Goal: Information Seeking & Learning: Learn about a topic

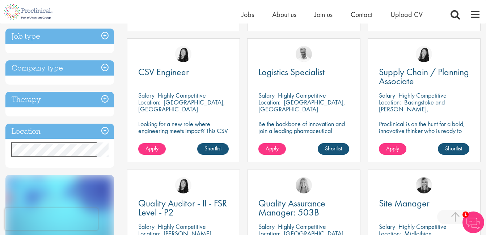
scroll to position [271, 0]
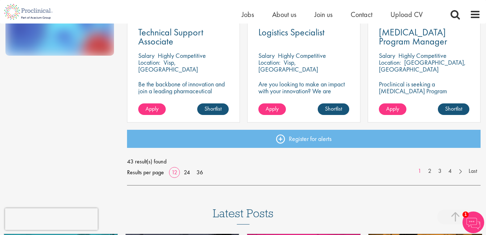
scroll to position [568, 0]
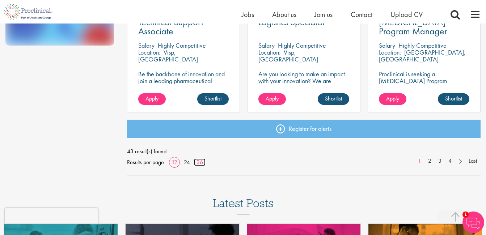
click at [201, 162] on link "36" at bounding box center [200, 162] width 12 height 8
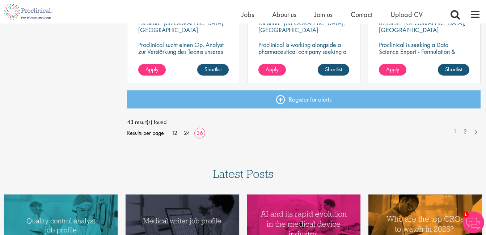
scroll to position [1649, 0]
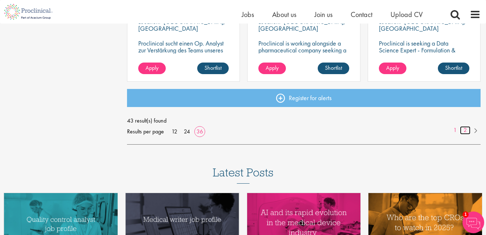
click at [464, 132] on link "2" at bounding box center [465, 130] width 10 height 8
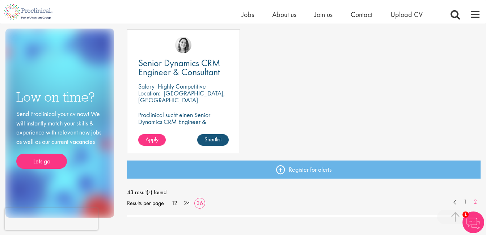
scroll to position [414, 0]
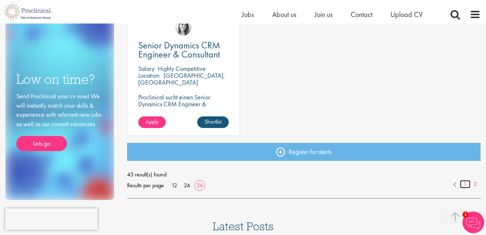
click at [465, 185] on link "1" at bounding box center [465, 184] width 10 height 8
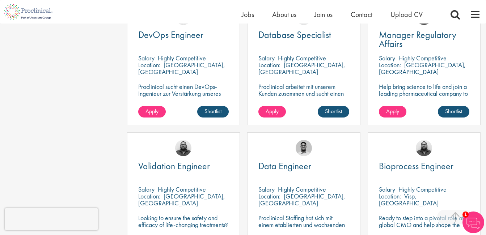
scroll to position [852, 0]
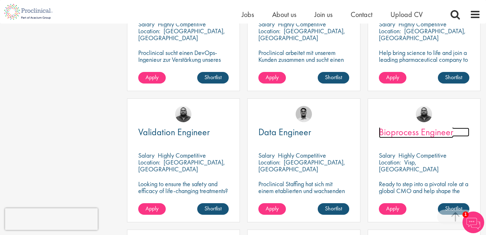
click at [416, 132] on span "Bioprocess Engineer" at bounding box center [416, 132] width 74 height 12
